Goal: Transaction & Acquisition: Download file/media

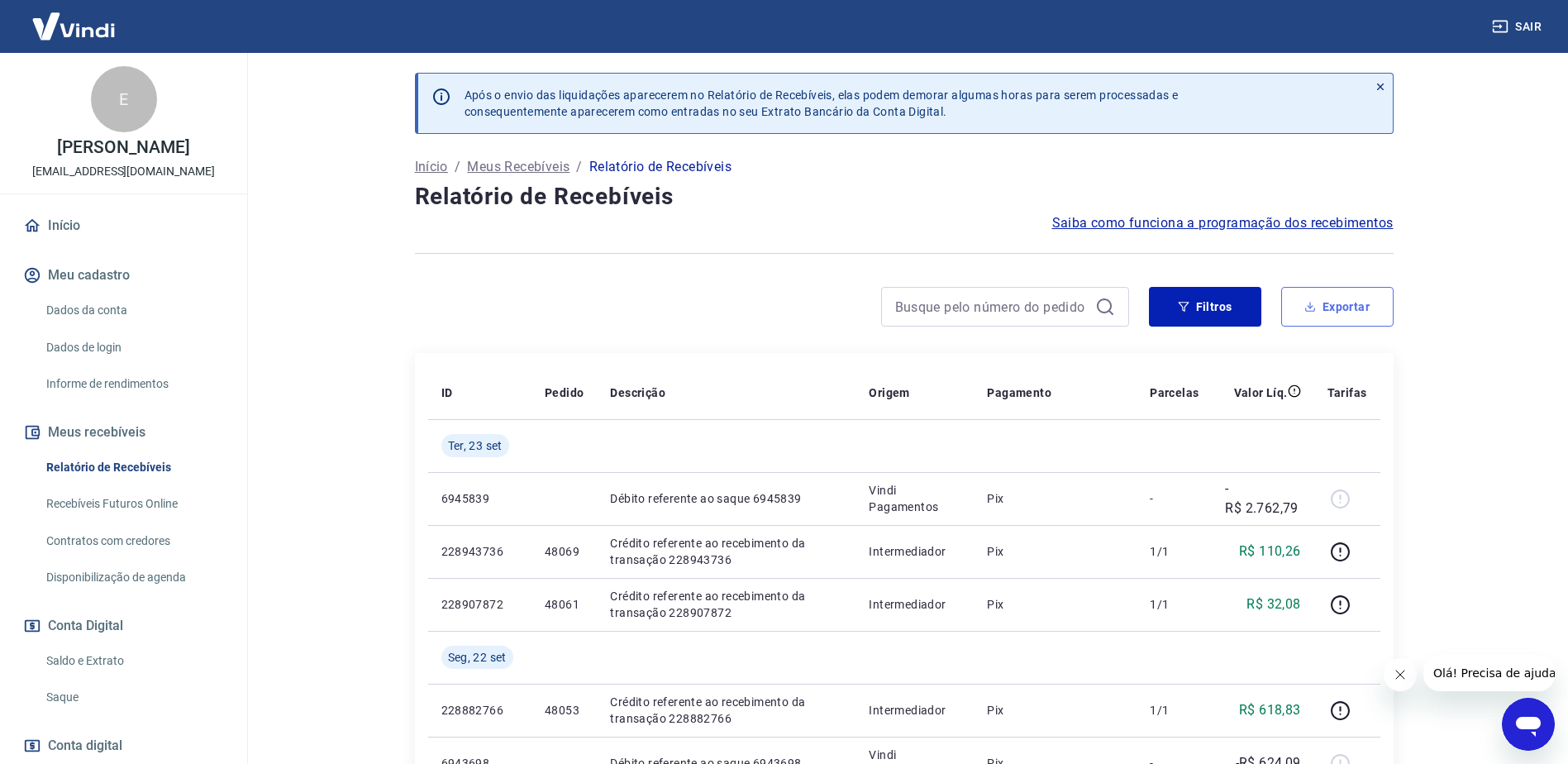
click at [1332, 303] on button "Exportar" at bounding box center [1338, 306] width 113 height 40
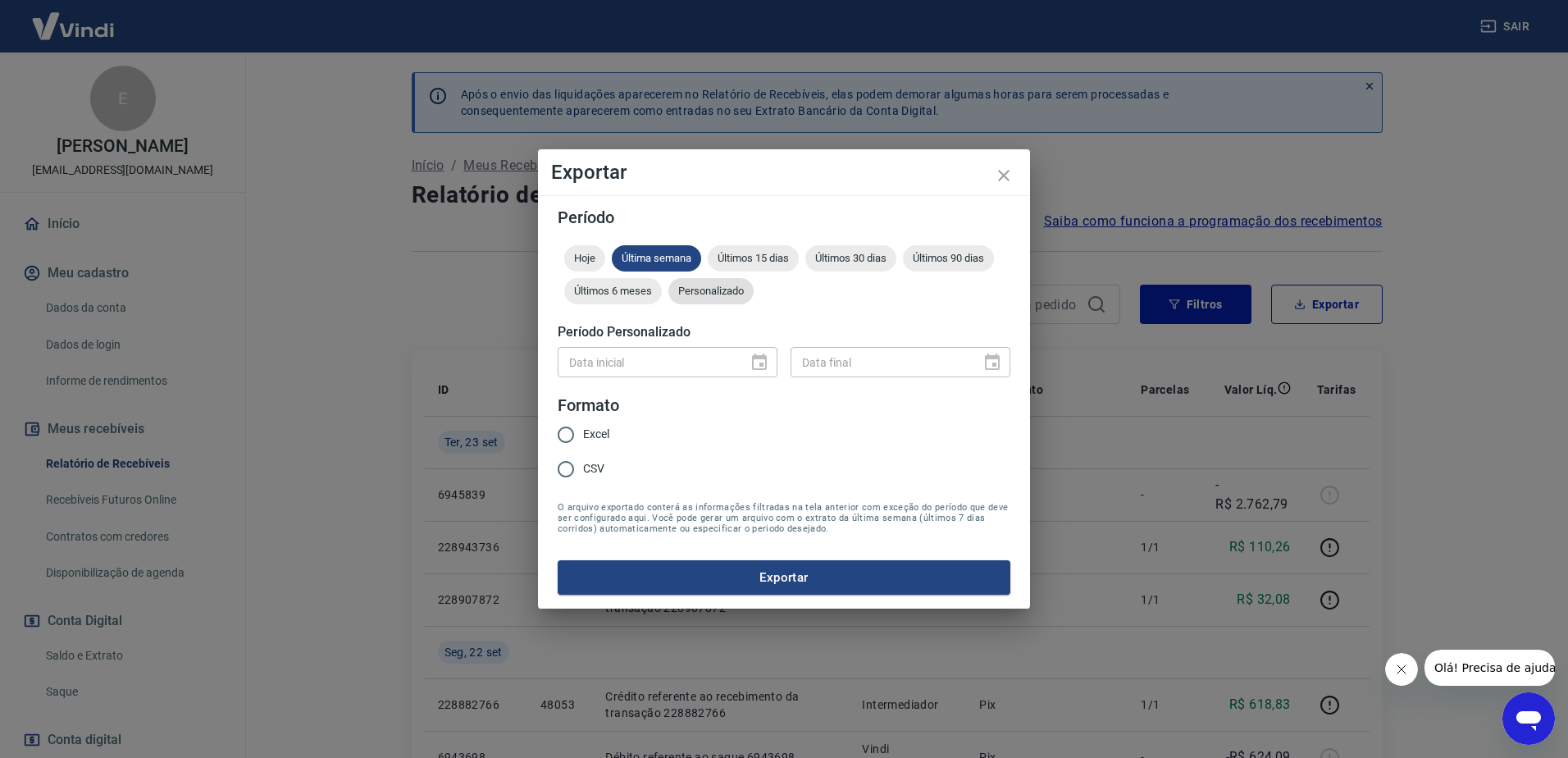
click at [717, 288] on span "Personalizado" at bounding box center [711, 291] width 85 height 13
click at [755, 364] on icon "Choose date" at bounding box center [759, 362] width 20 height 20
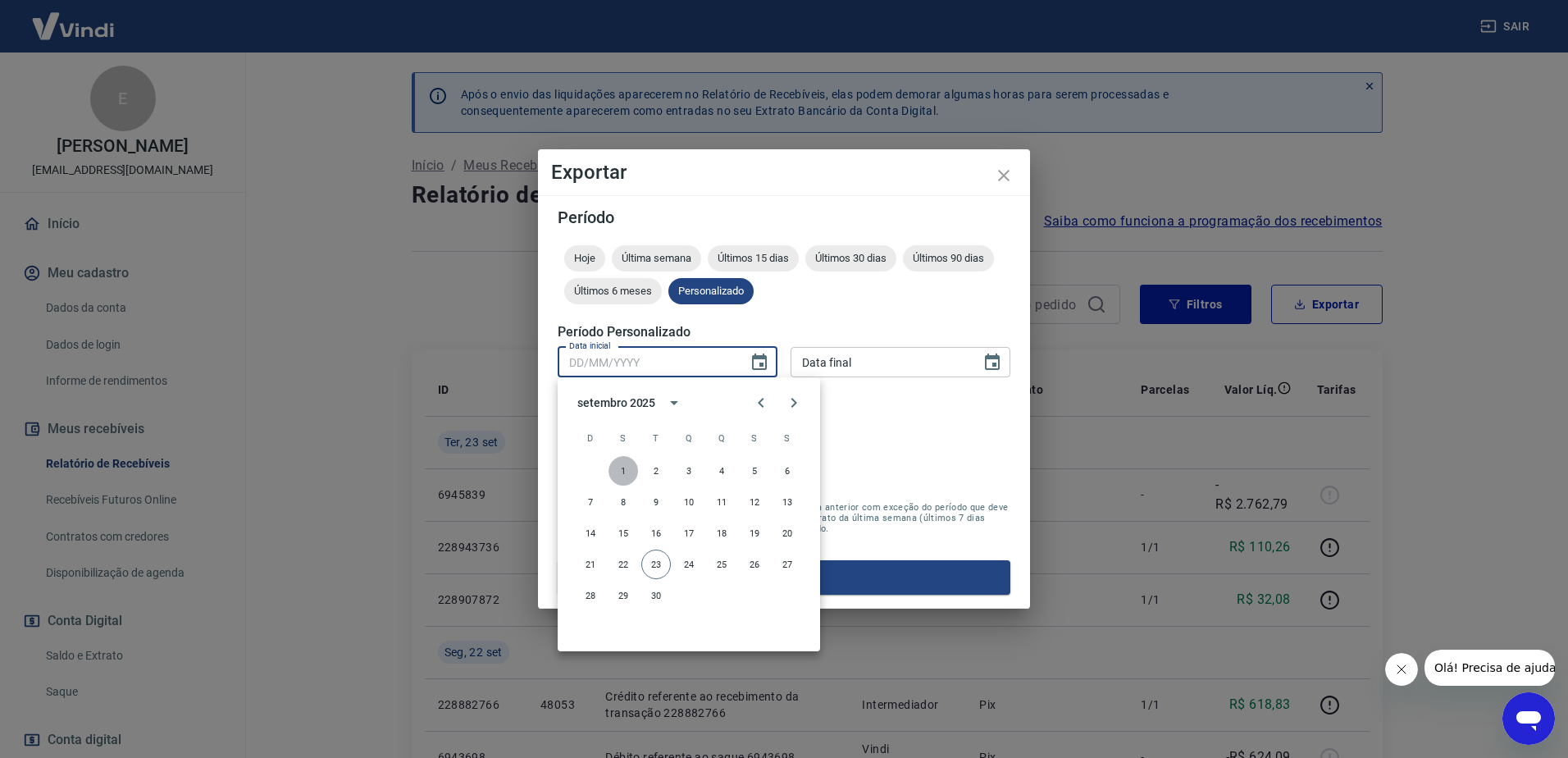
click at [620, 468] on button "1" at bounding box center [623, 470] width 29 height 29
type input "[DATE]"
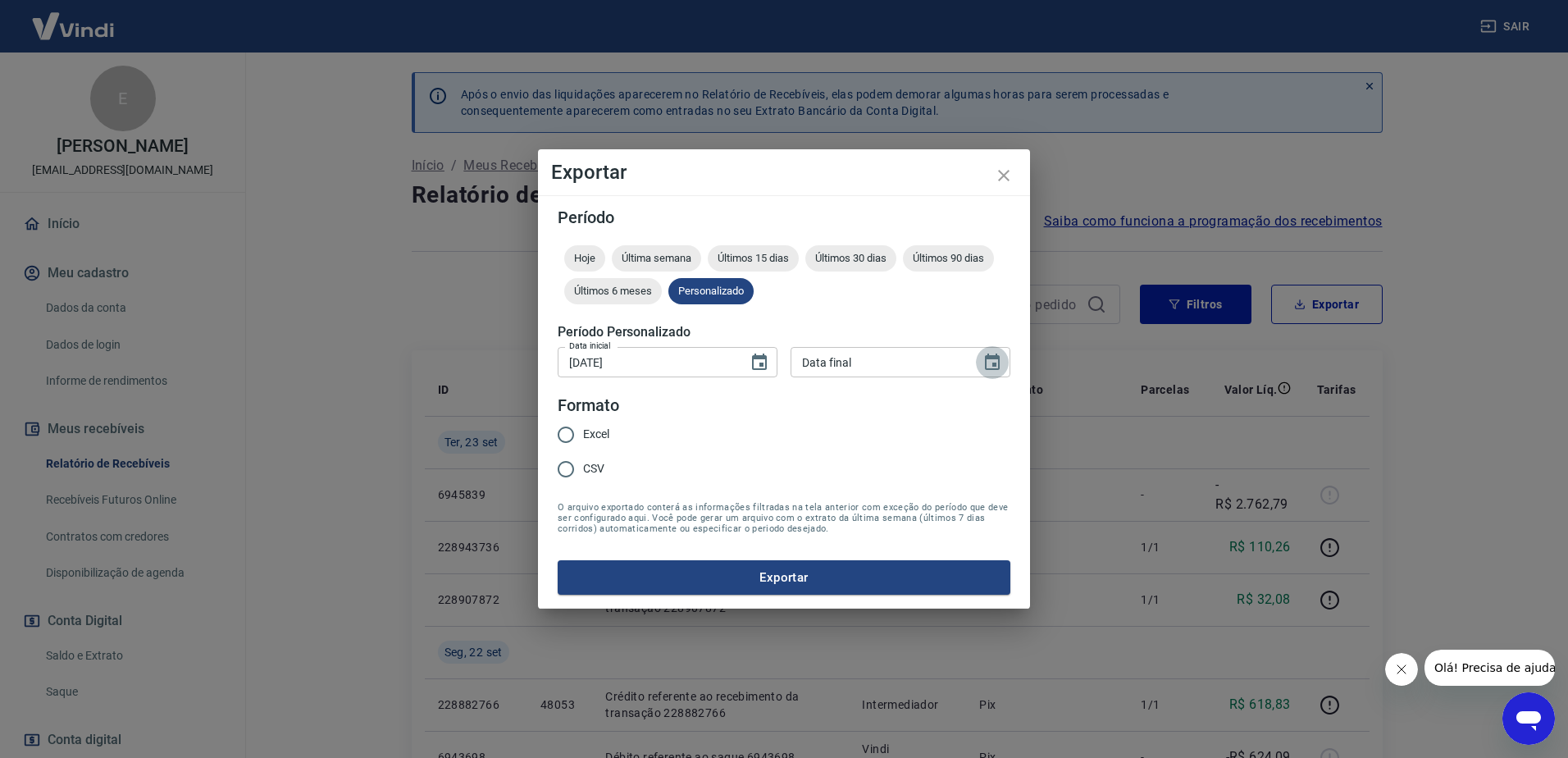
click at [985, 366] on icon "Choose date" at bounding box center [992, 362] width 20 height 20
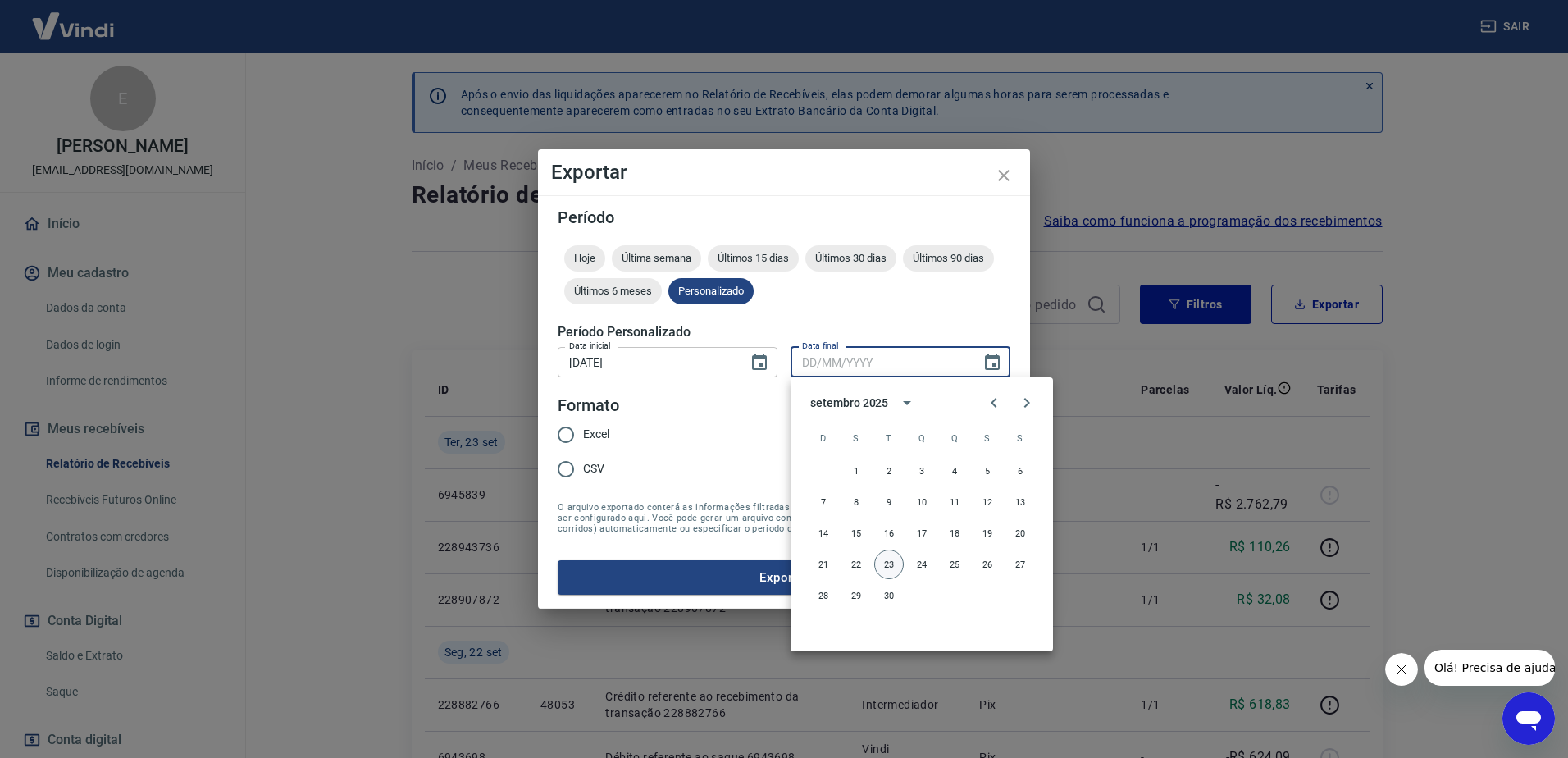
click at [900, 568] on button "23" at bounding box center [888, 563] width 29 height 29
type input "[DATE]"
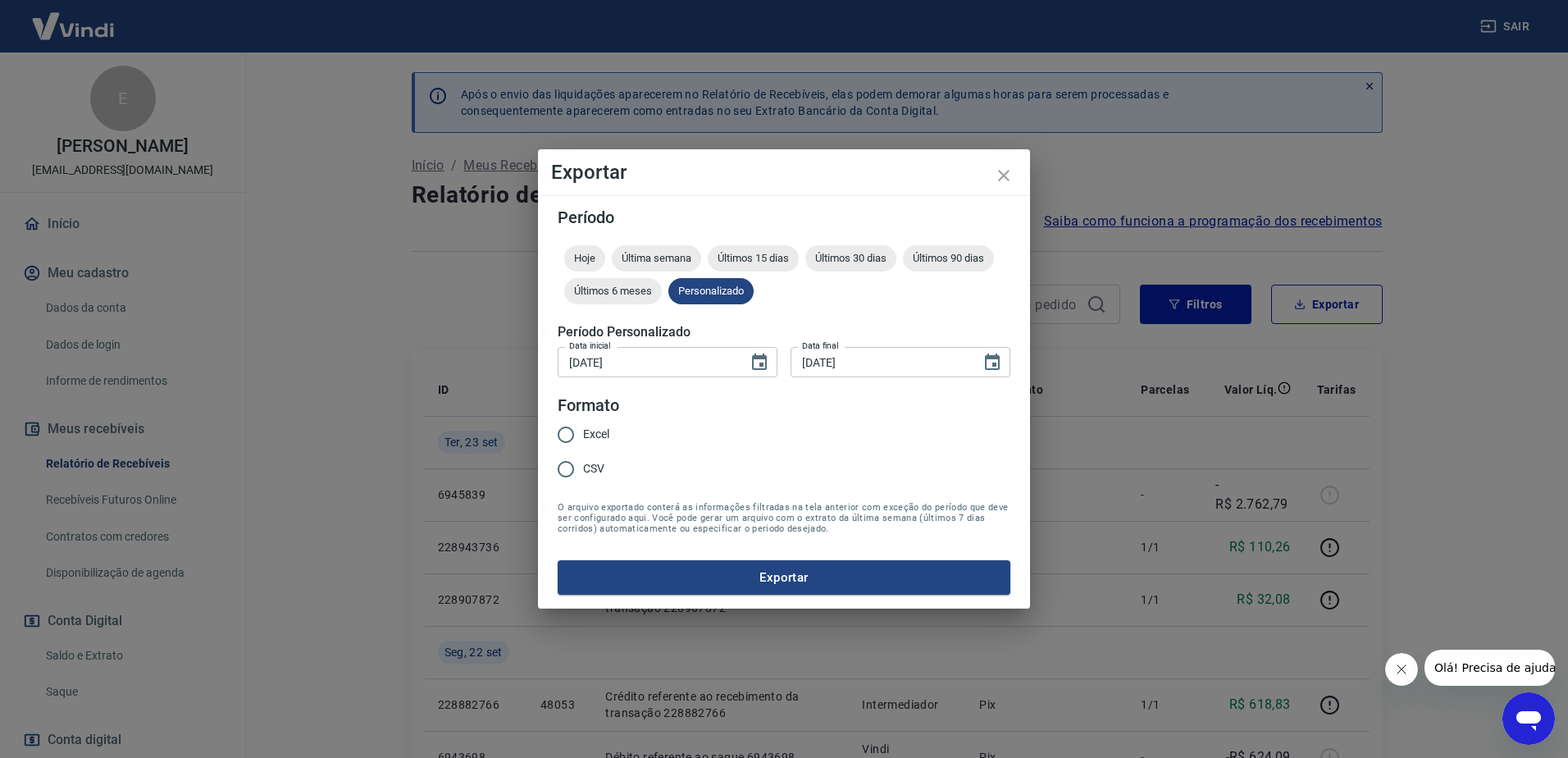
click at [586, 433] on span "Excel" at bounding box center [596, 434] width 26 height 18
click at [583, 433] on input "Excel" at bounding box center [565, 434] width 34 height 34
radio input "true"
click at [802, 571] on button "Exportar" at bounding box center [784, 577] width 452 height 34
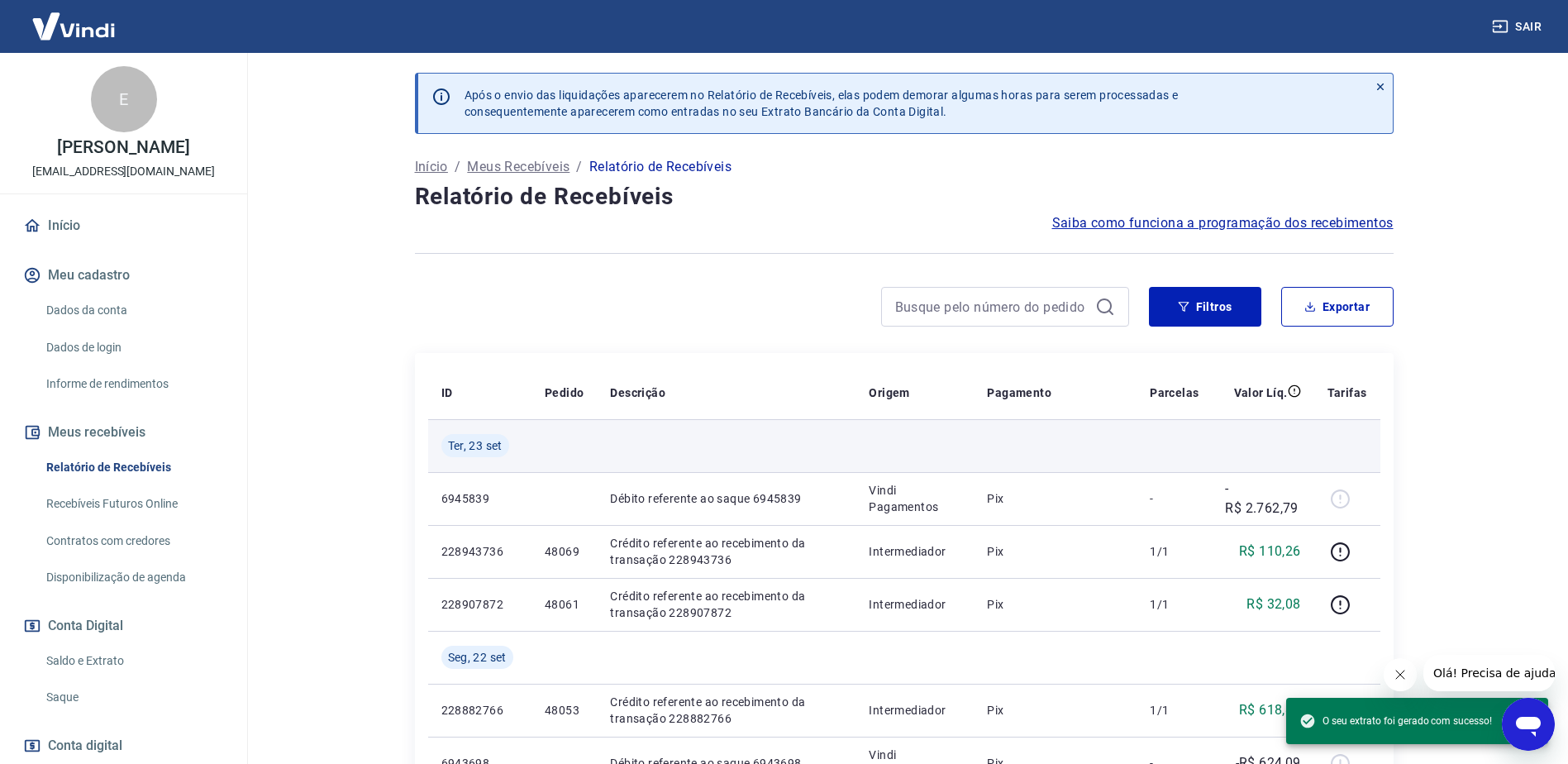
click at [575, 456] on td at bounding box center [564, 445] width 66 height 53
